Goal: Information Seeking & Learning: Find specific fact

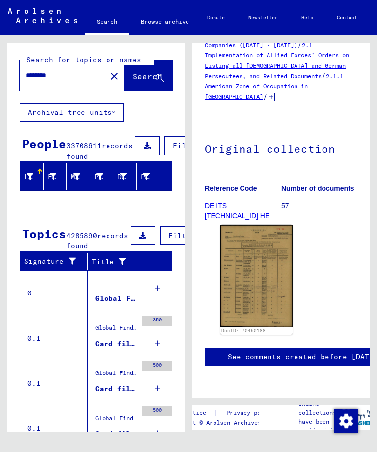
scroll to position [85, 0]
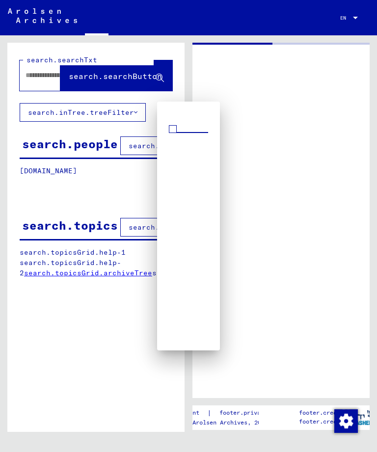
type input "********"
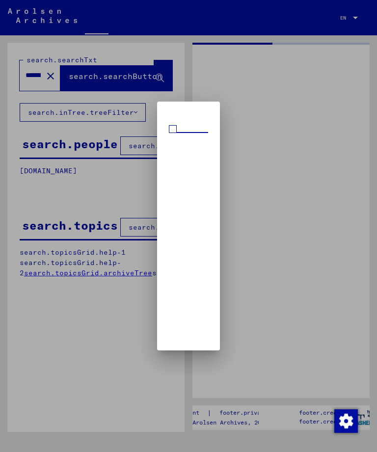
click at [263, 220] on div at bounding box center [188, 226] width 377 height 452
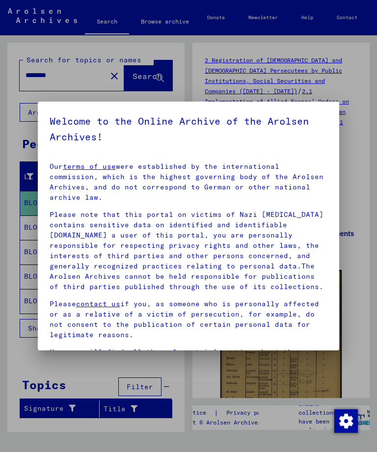
click at [343, 75] on div at bounding box center [188, 226] width 377 height 452
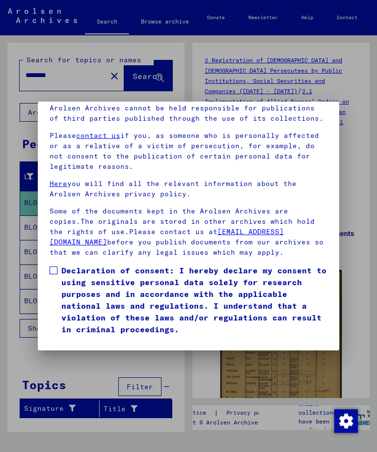
scroll to position [130, 0]
click at [54, 265] on label "Declaration of consent: I hereby declare my consent to using sensitive personal…" at bounding box center [189, 300] width 278 height 71
click at [83, 340] on button "I agree" at bounding box center [74, 349] width 48 height 19
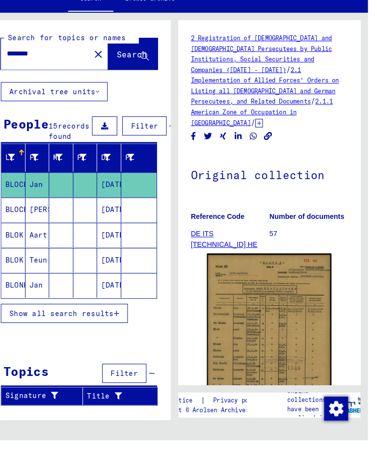
scroll to position [0, 0]
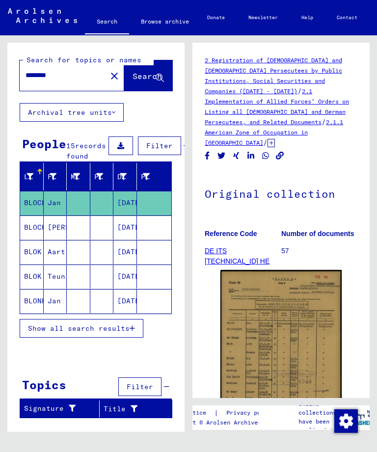
click at [109, 78] on mat-icon "close" at bounding box center [115, 76] width 12 height 12
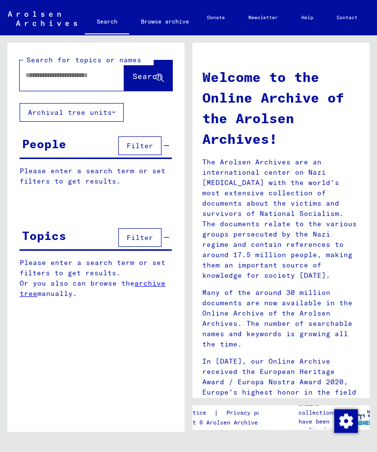
click at [44, 78] on input "text" at bounding box center [60, 75] width 69 height 10
click at [160, 74] on icon at bounding box center [160, 78] width 8 height 8
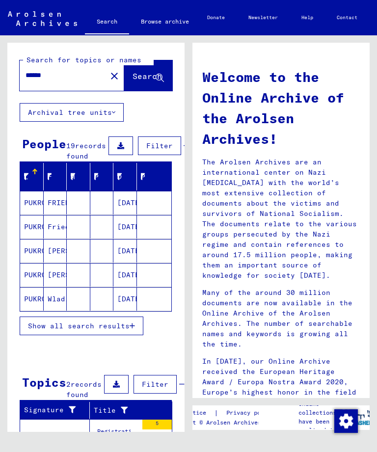
click at [31, 209] on mat-cell "PUKROP" at bounding box center [32, 203] width 24 height 24
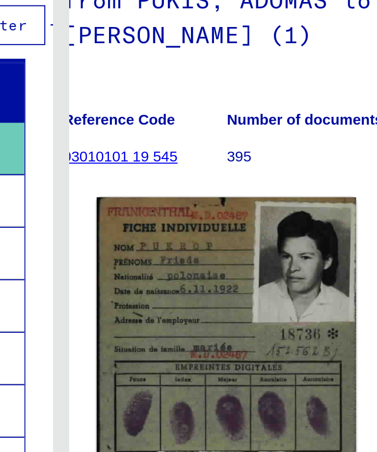
scroll to position [35, 15]
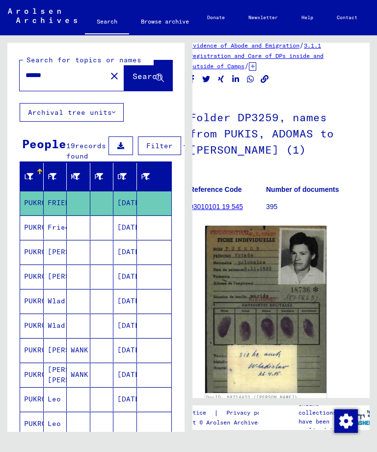
click at [39, 237] on mat-cell "PUKROP" at bounding box center [32, 228] width 24 height 24
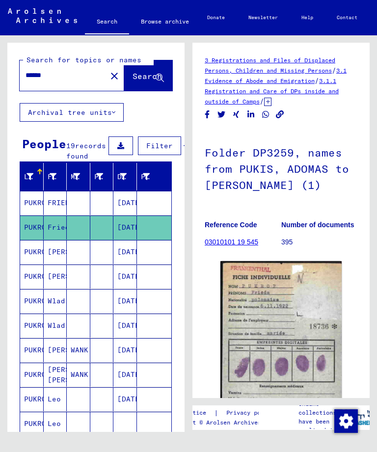
click at [35, 262] on mat-cell "PUKROP" at bounding box center [32, 252] width 24 height 24
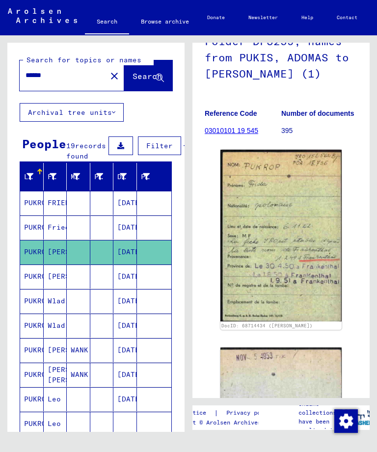
scroll to position [112, 0]
click at [53, 289] on mat-cell "[PERSON_NAME]" at bounding box center [56, 277] width 24 height 24
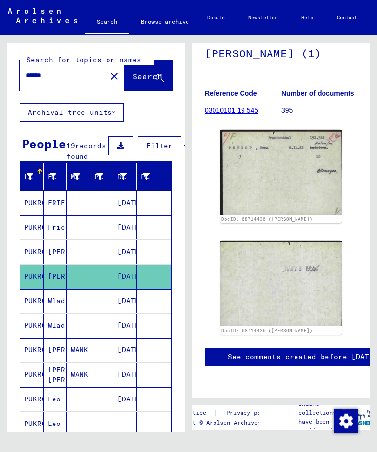
click at [50, 78] on input "******" at bounding box center [63, 75] width 75 height 10
type input "*"
type input "********"
click at [144, 80] on span "Search" at bounding box center [147, 76] width 29 height 10
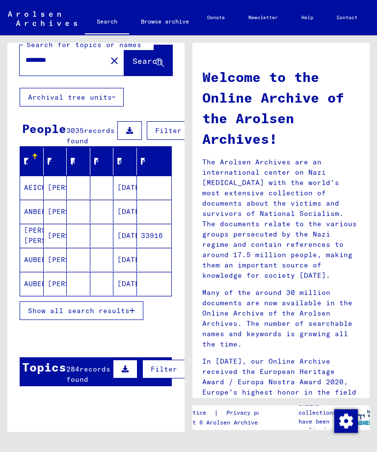
scroll to position [16, 0]
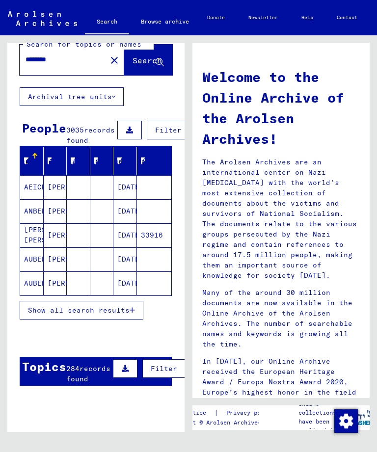
click at [44, 187] on mat-cell "[PERSON_NAME]" at bounding box center [56, 187] width 24 height 24
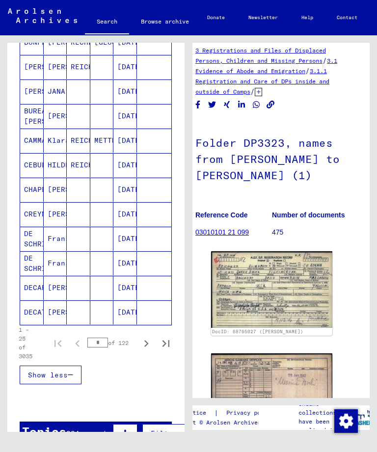
scroll to position [493, 0]
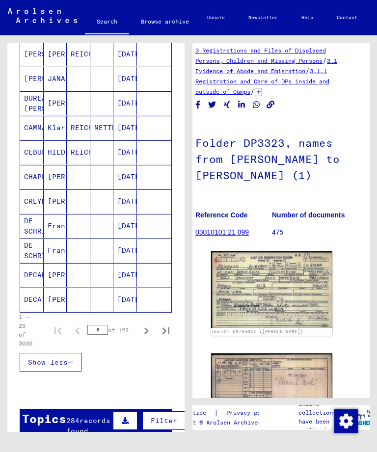
click at [148, 335] on icon "Next page" at bounding box center [146, 331] width 4 height 7
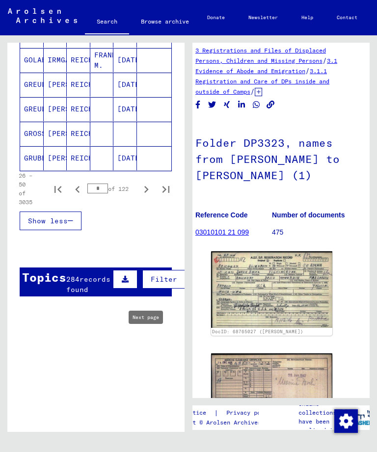
scroll to position [633, 0]
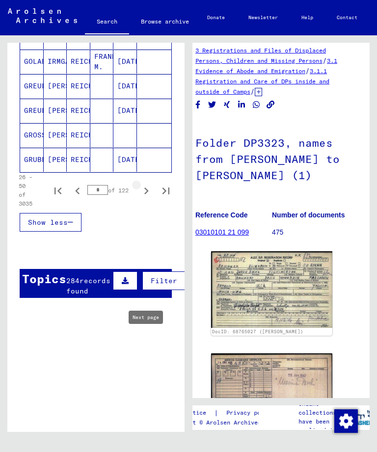
click at [144, 198] on icon "Next page" at bounding box center [147, 191] width 14 height 14
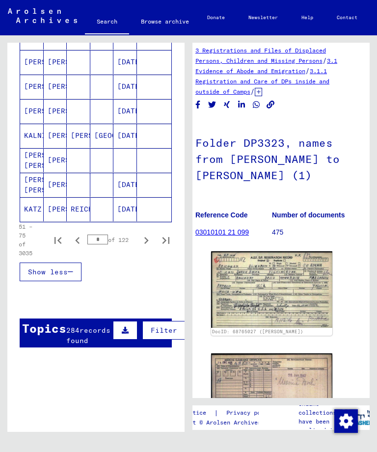
scroll to position [614, 0]
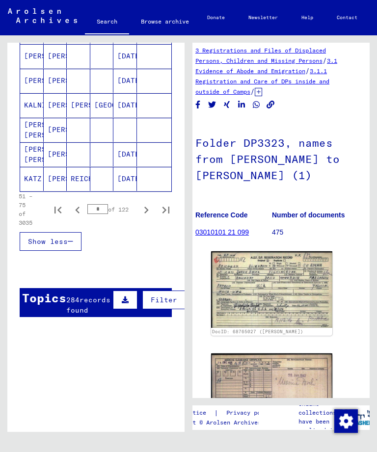
click at [146, 217] on icon "Next page" at bounding box center [147, 210] width 14 height 14
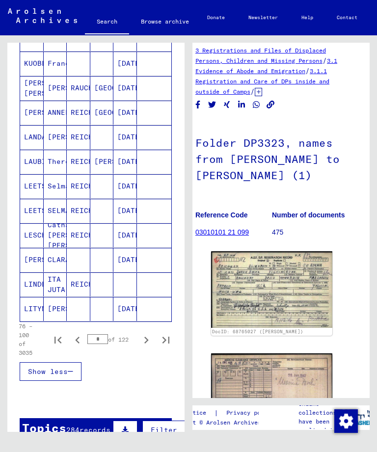
scroll to position [503, 0]
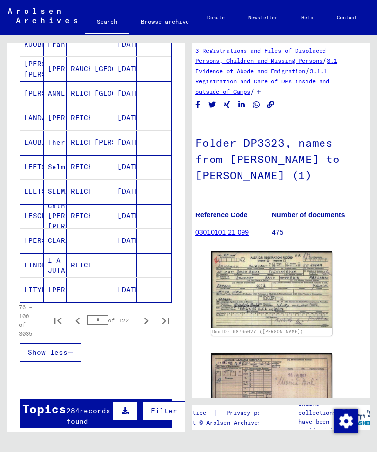
click at [146, 325] on icon "Next page" at bounding box center [146, 321] width 4 height 7
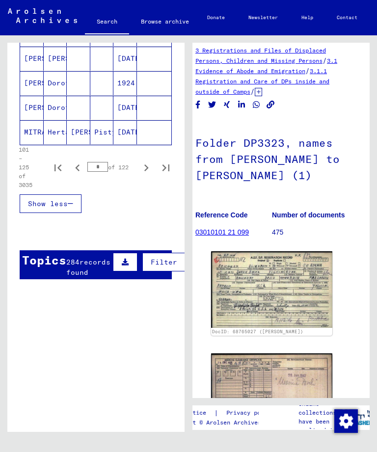
scroll to position [719, 0]
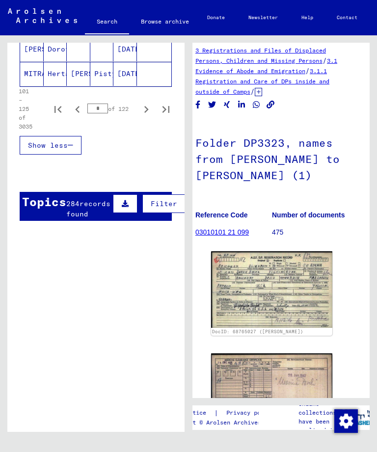
click at [145, 116] on icon "Next page" at bounding box center [147, 110] width 14 height 14
click at [146, 116] on icon "Next page" at bounding box center [147, 110] width 14 height 14
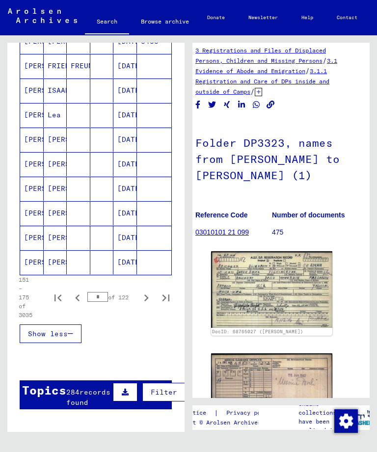
scroll to position [530, 0]
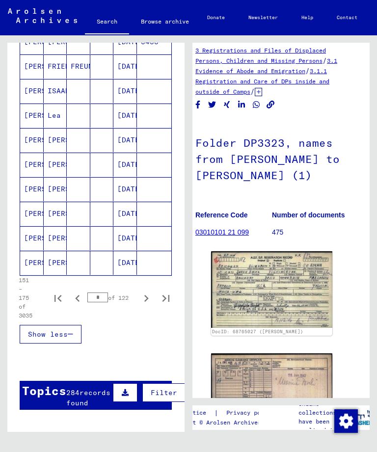
click at [142, 190] on mat-cell at bounding box center [154, 189] width 35 height 24
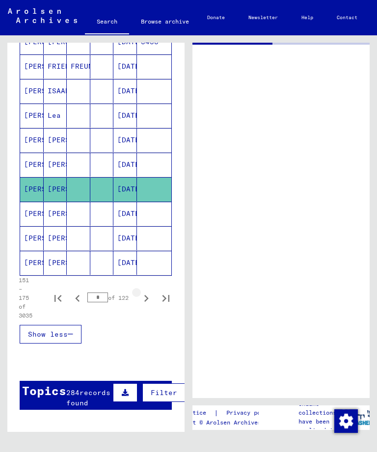
click at [146, 302] on icon "Next page" at bounding box center [146, 298] width 4 height 7
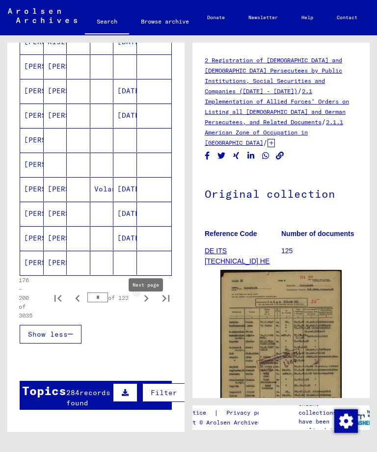
click at [146, 302] on icon "Next page" at bounding box center [146, 298] width 4 height 7
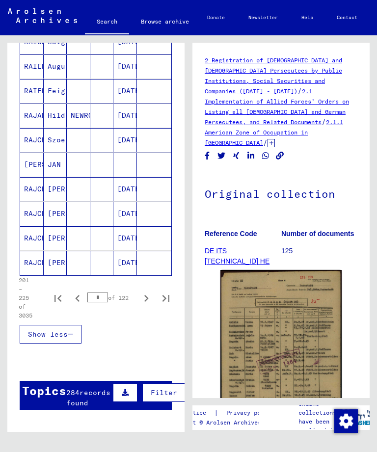
click at [149, 306] on icon "Next page" at bounding box center [147, 299] width 14 height 14
click at [147, 306] on icon "Next page" at bounding box center [147, 299] width 14 height 14
click at [149, 306] on icon "Next page" at bounding box center [147, 299] width 14 height 14
click at [150, 306] on icon "Next page" at bounding box center [147, 299] width 14 height 14
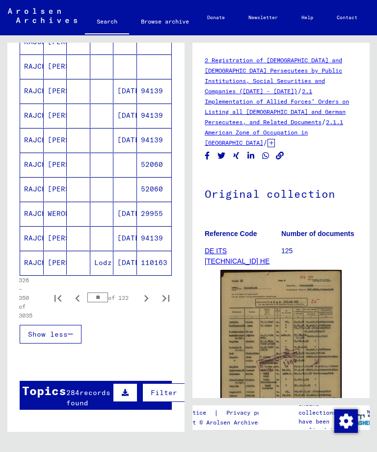
click at [147, 302] on icon "Next page" at bounding box center [146, 298] width 4 height 7
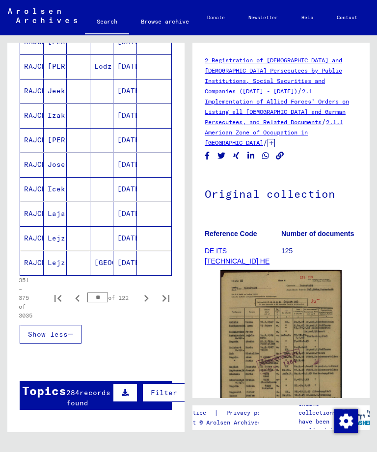
click at [148, 306] on icon "Next page" at bounding box center [147, 299] width 14 height 14
click at [145, 306] on icon "Next page" at bounding box center [147, 299] width 14 height 14
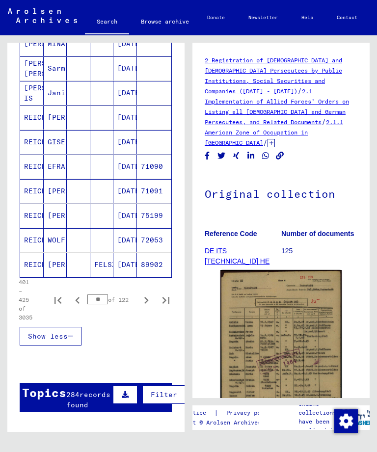
scroll to position [528, 0]
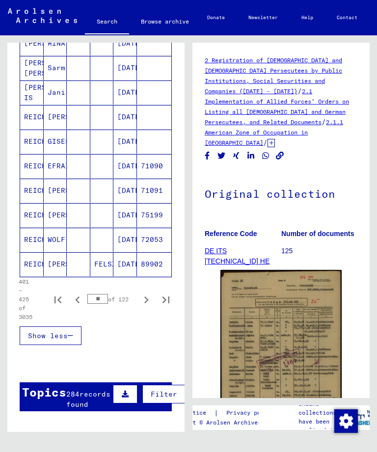
click at [145, 307] on icon "Next page" at bounding box center [147, 300] width 14 height 14
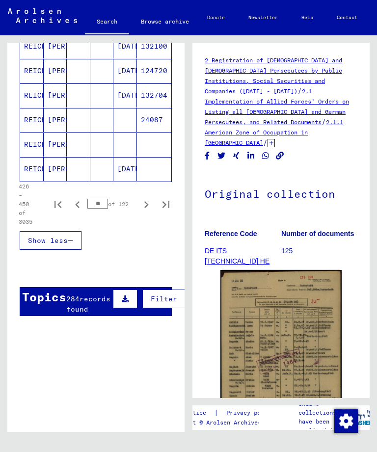
scroll to position [616, 0]
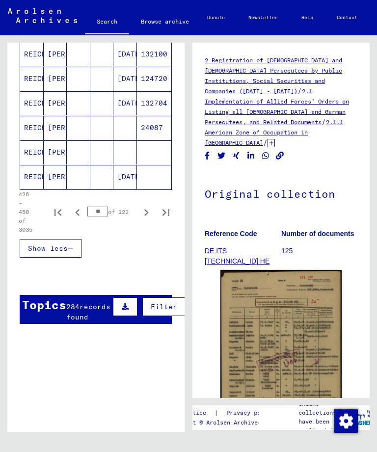
click at [30, 177] on mat-cell "REICHARD" at bounding box center [32, 177] width 24 height 24
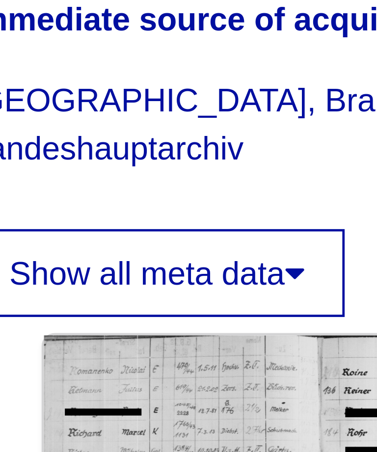
scroll to position [246, 0]
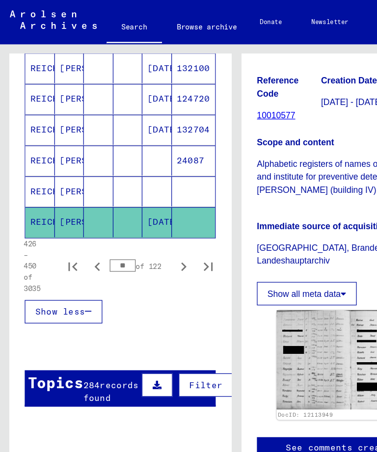
click at [148, 212] on icon "Next page" at bounding box center [146, 212] width 4 height 7
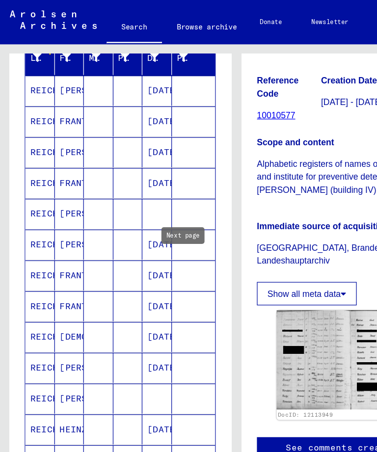
scroll to position [132, 0]
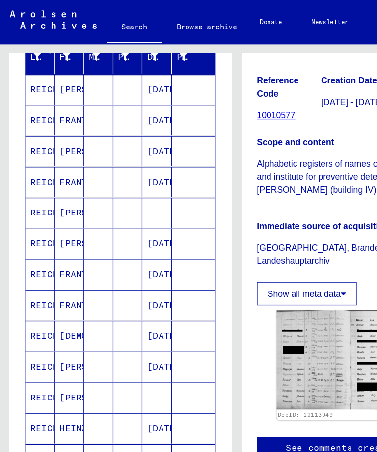
click at [34, 95] on mat-cell "REICHARD" at bounding box center [32, 96] width 24 height 24
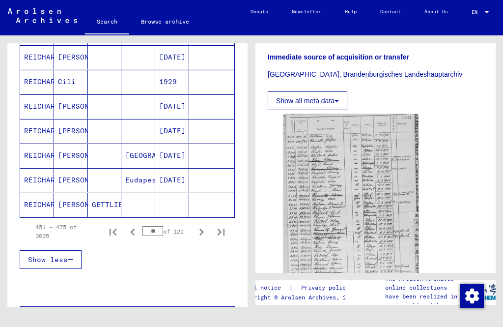
click at [69, 148] on mat-cell "[PERSON_NAME]" at bounding box center [71, 155] width 34 height 24
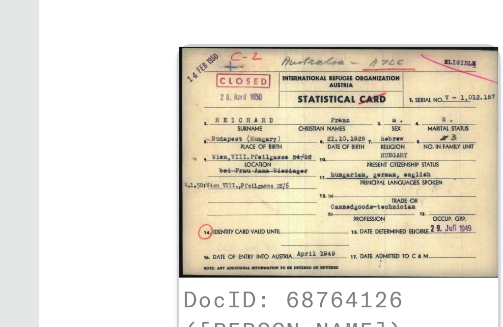
scroll to position [57, 0]
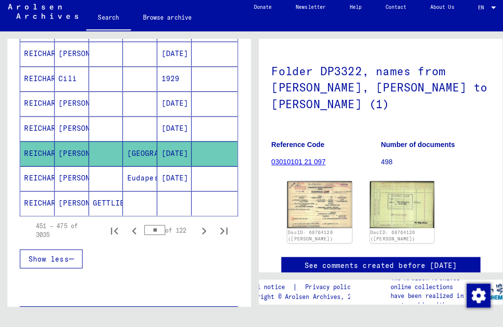
click at [77, 168] on mat-cell "[PERSON_NAME]" at bounding box center [71, 180] width 34 height 24
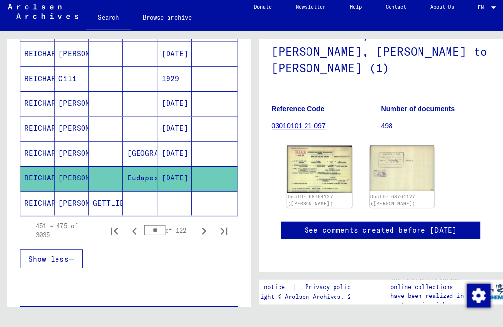
scroll to position [128, 0]
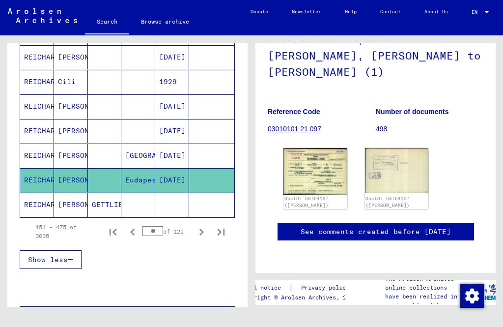
click at [203, 228] on icon "Next page" at bounding box center [201, 231] width 4 height 7
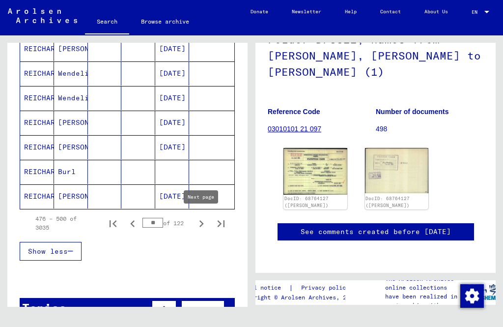
scroll to position [594, 0]
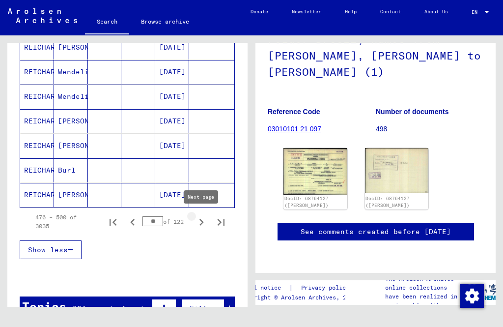
click at [202, 215] on icon "Next page" at bounding box center [202, 222] width 14 height 14
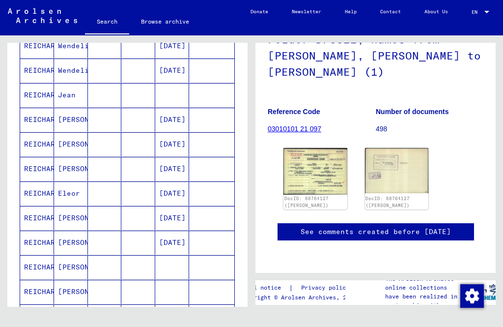
scroll to position [456, 0]
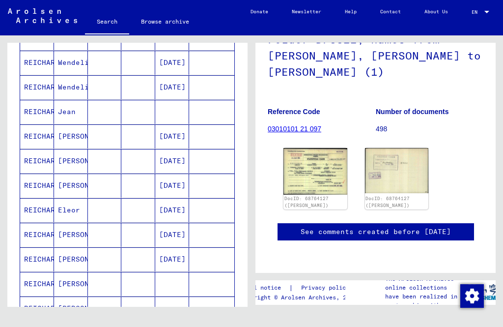
click at [68, 149] on mat-cell "[PERSON_NAME]" at bounding box center [71, 161] width 34 height 24
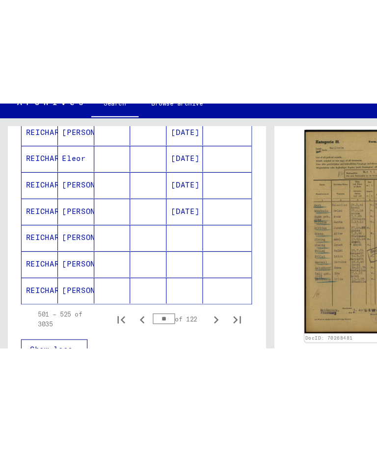
scroll to position [593, 0]
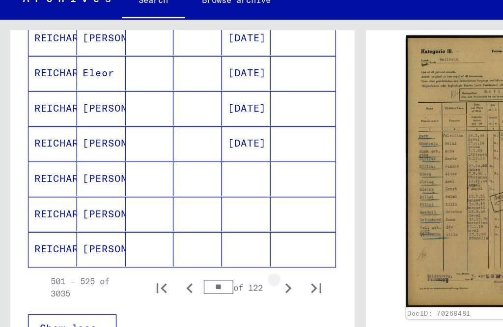
click at [203, 219] on icon "Next page" at bounding box center [201, 222] width 4 height 7
type input "**"
